Goal: Transaction & Acquisition: Purchase product/service

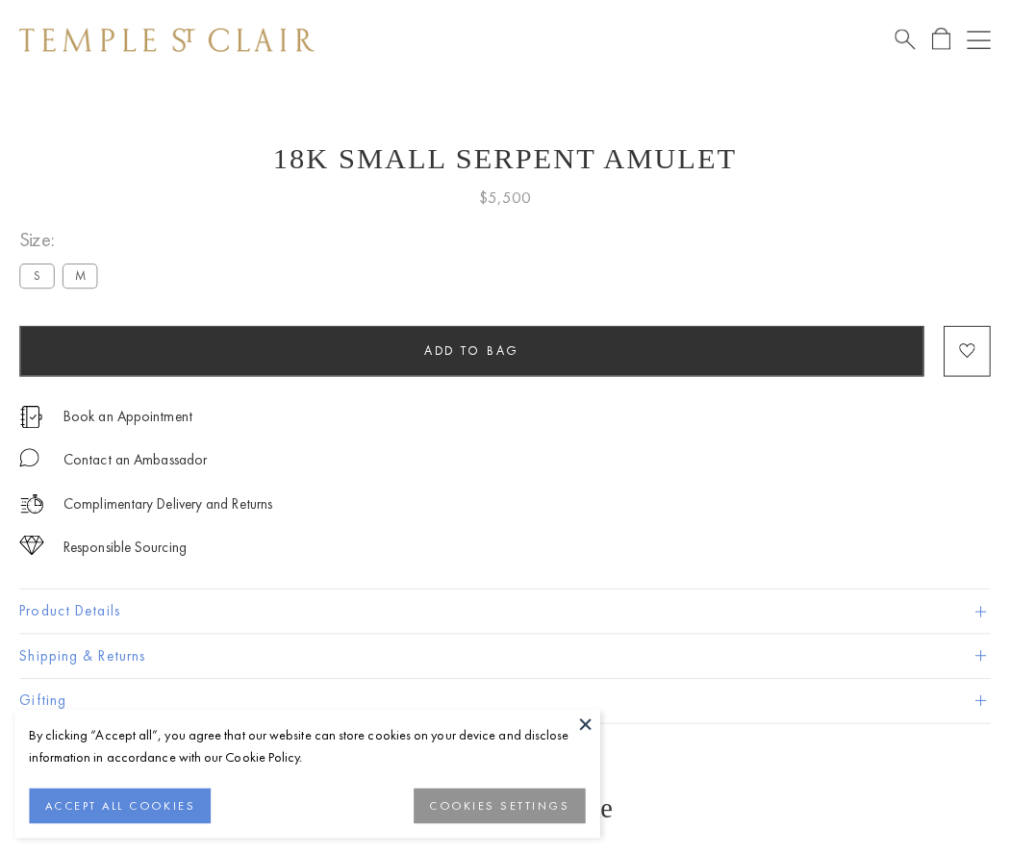
scroll to position [77, 0]
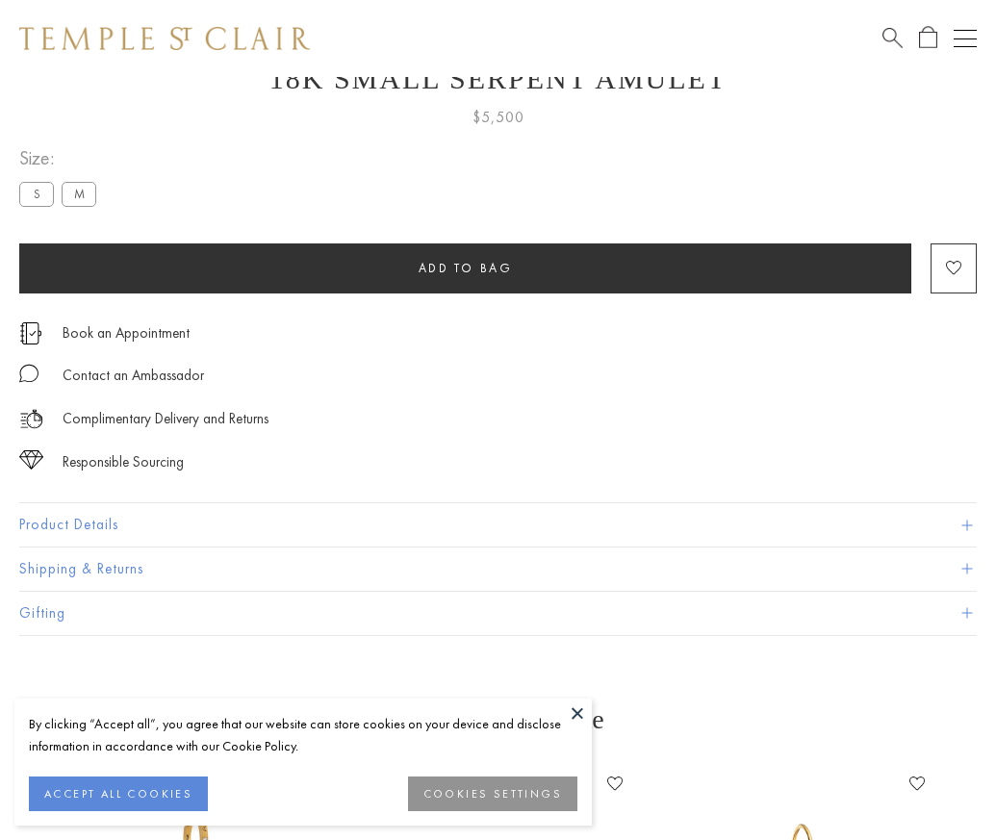
click at [465, 267] on span "Add to bag" at bounding box center [465, 268] width 94 height 16
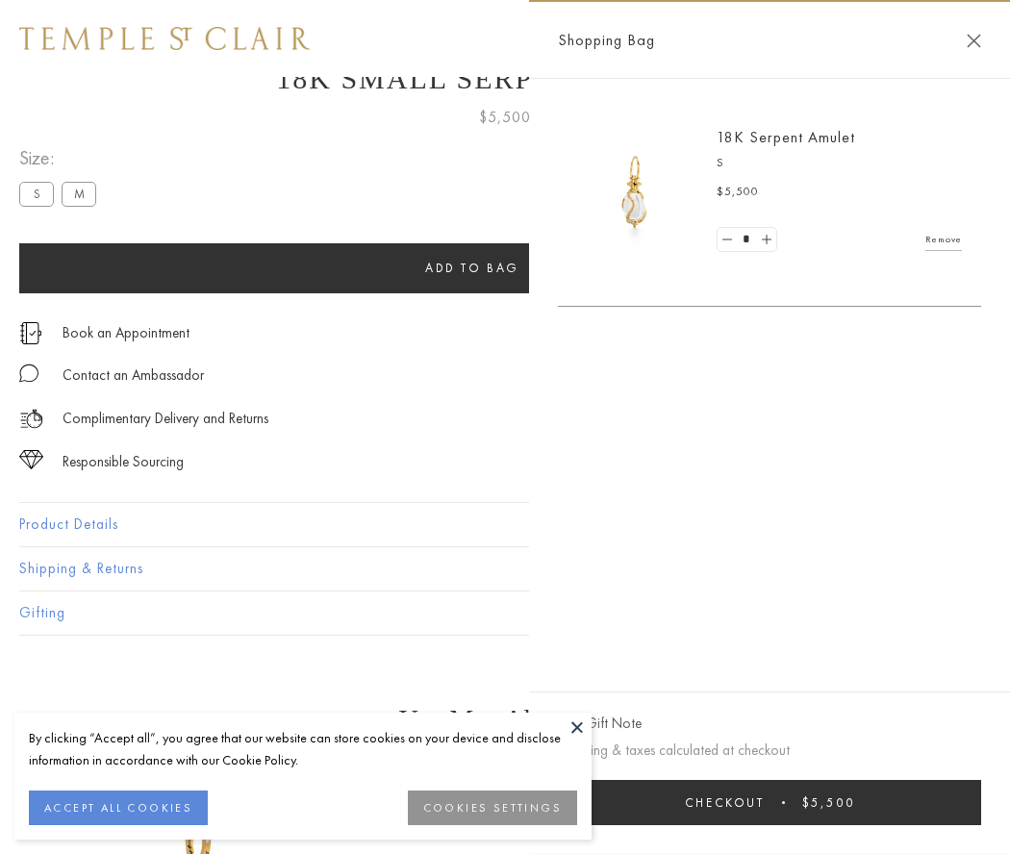
click at [769, 802] on button "Checkout $5,500" at bounding box center [769, 802] width 423 height 45
